Goal: Information Seeking & Learning: Learn about a topic

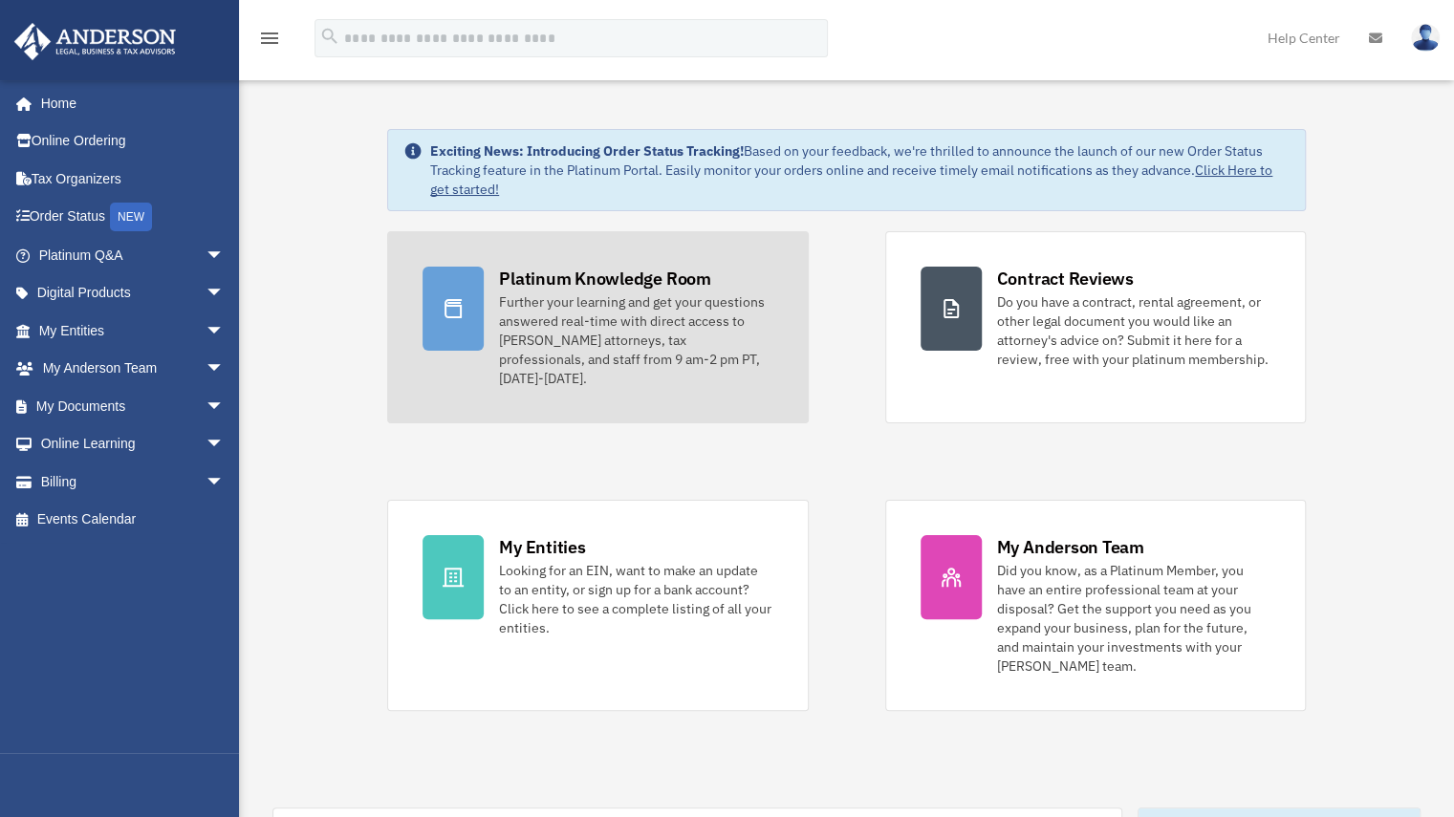
click at [638, 276] on div "Platinum Knowledge Room" at bounding box center [605, 279] width 212 height 24
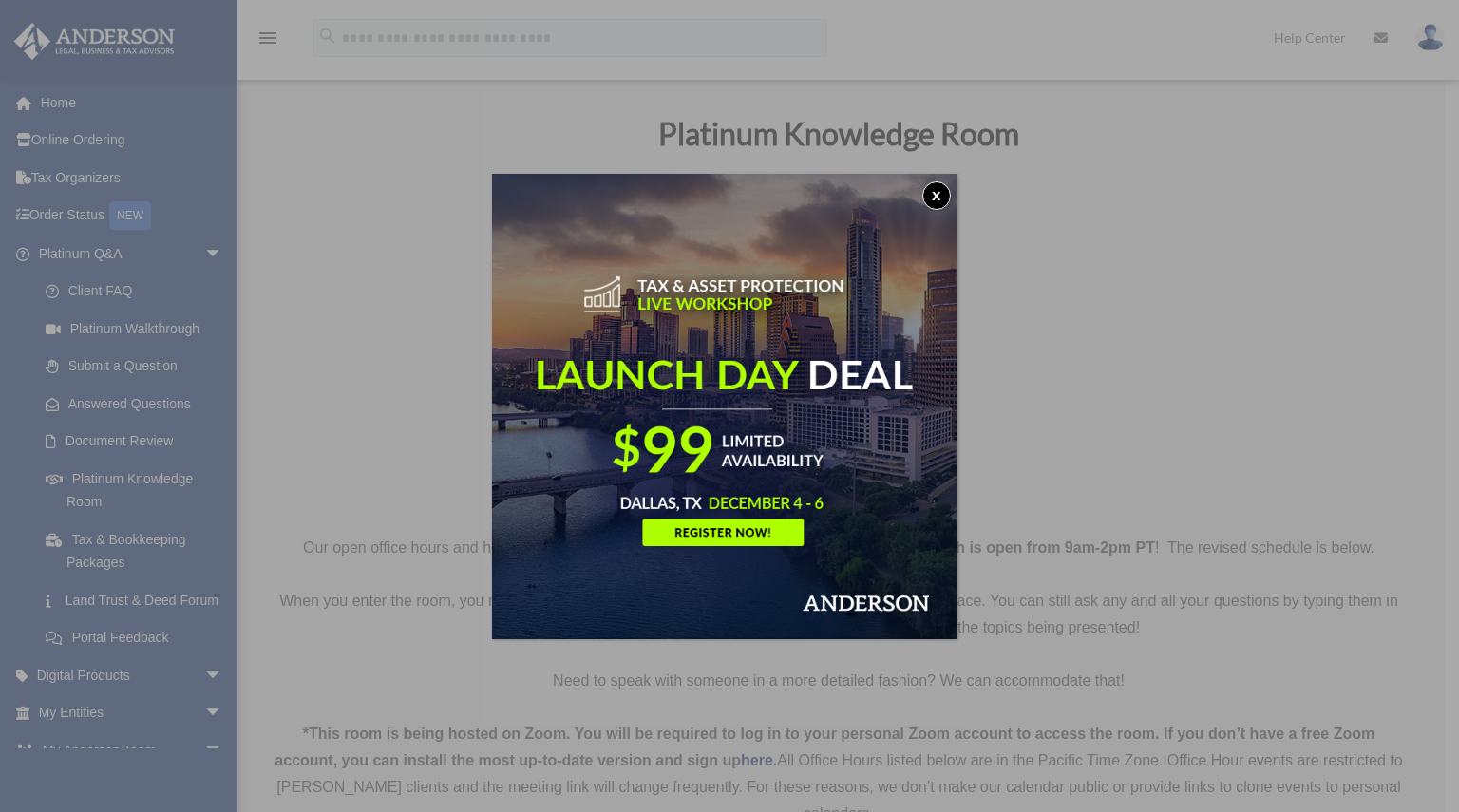
click at [944, 189] on button "x" at bounding box center [936, 196] width 29 height 29
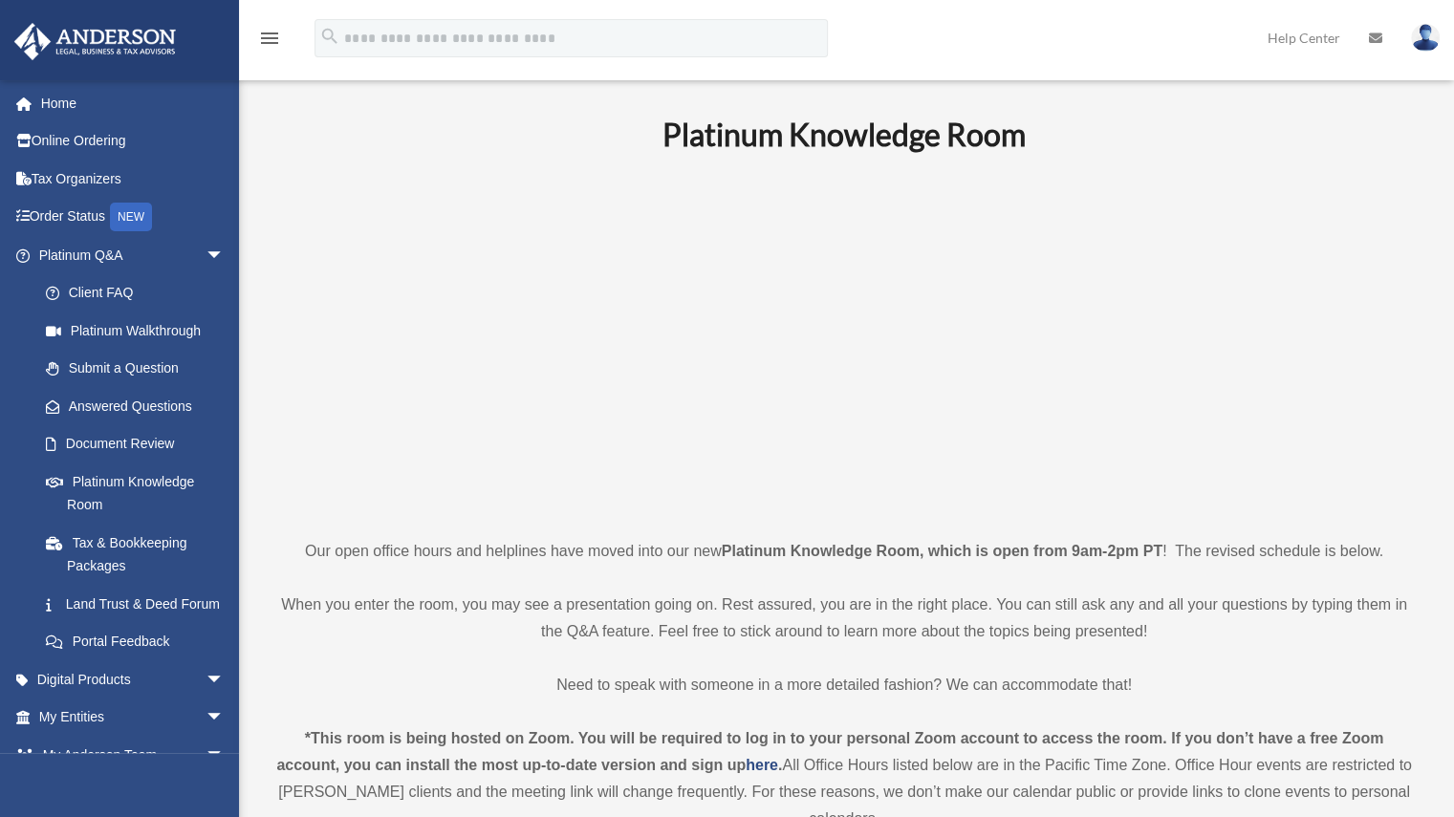
click at [899, 633] on p "When you enter the room, you may see a presentation going on. Rest assured, you…" at bounding box center [843, 619] width 1143 height 54
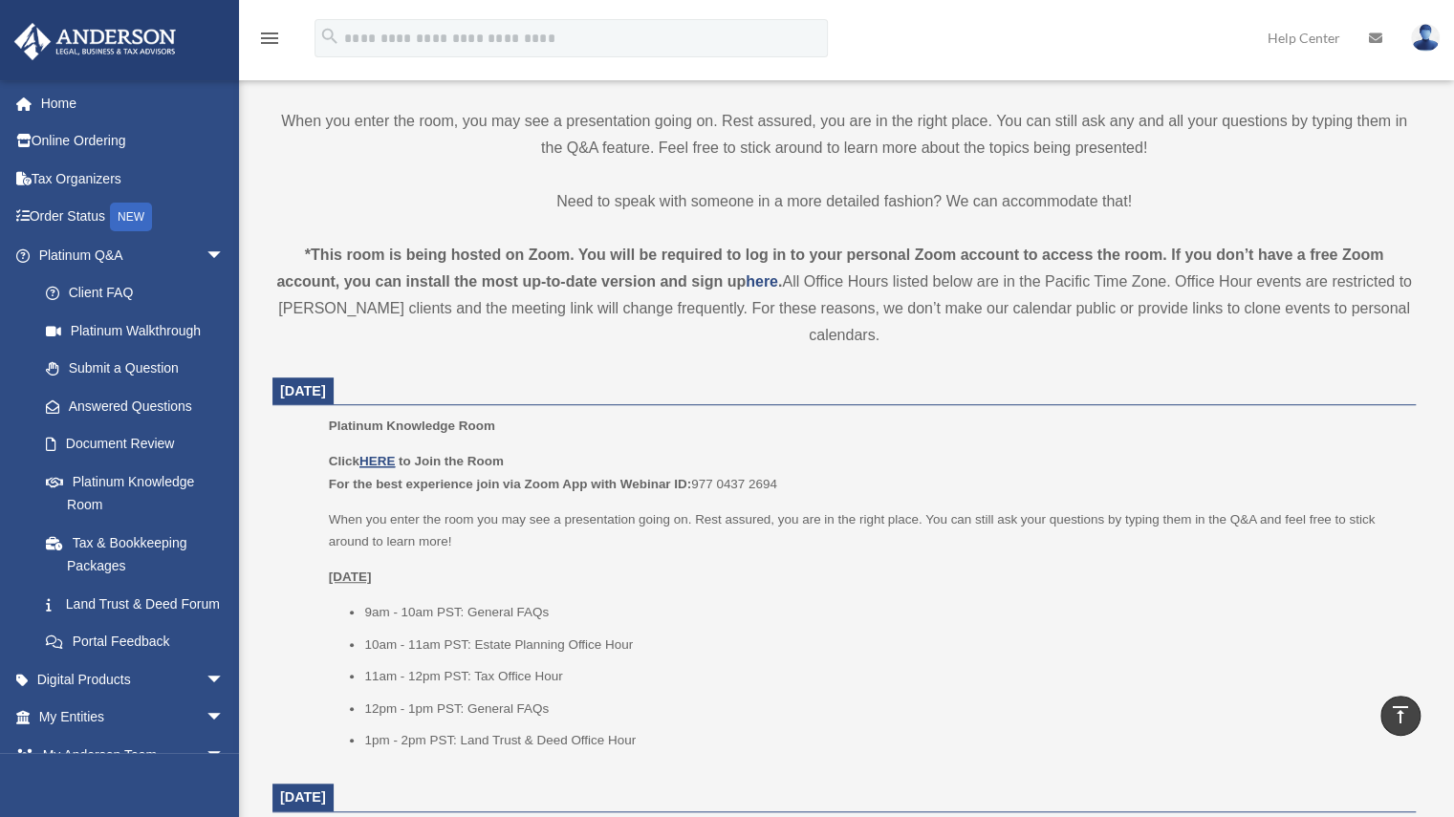
scroll to position [535, 0]
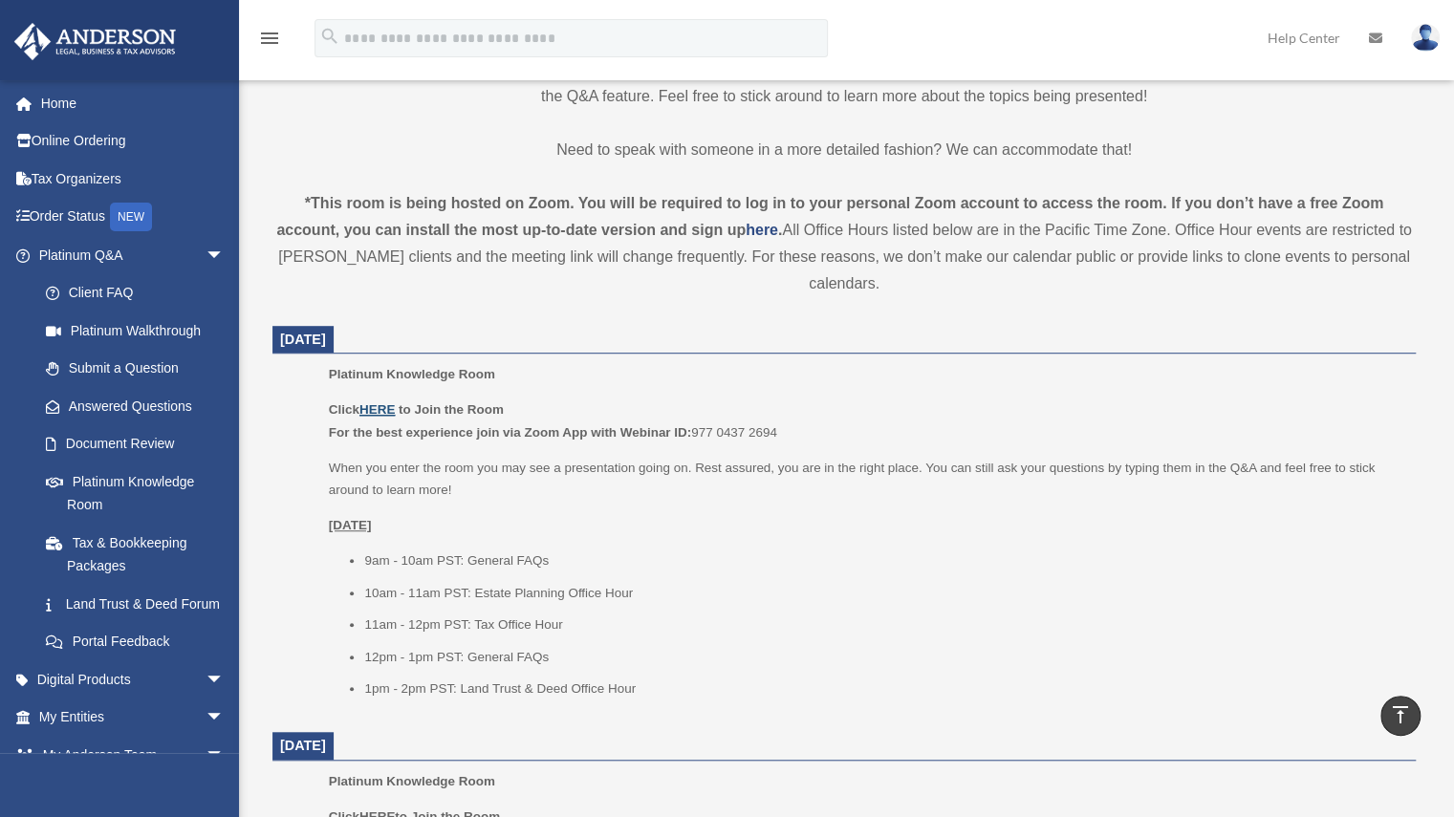
click at [385, 410] on u "HERE" at bounding box center [376, 409] width 35 height 14
click at [206, 738] on span "arrow_drop_down" at bounding box center [225, 718] width 38 height 39
click at [75, 737] on link "My Entities arrow_drop_up" at bounding box center [133, 718] width 240 height 38
